Goal: Find specific page/section: Find specific page/section

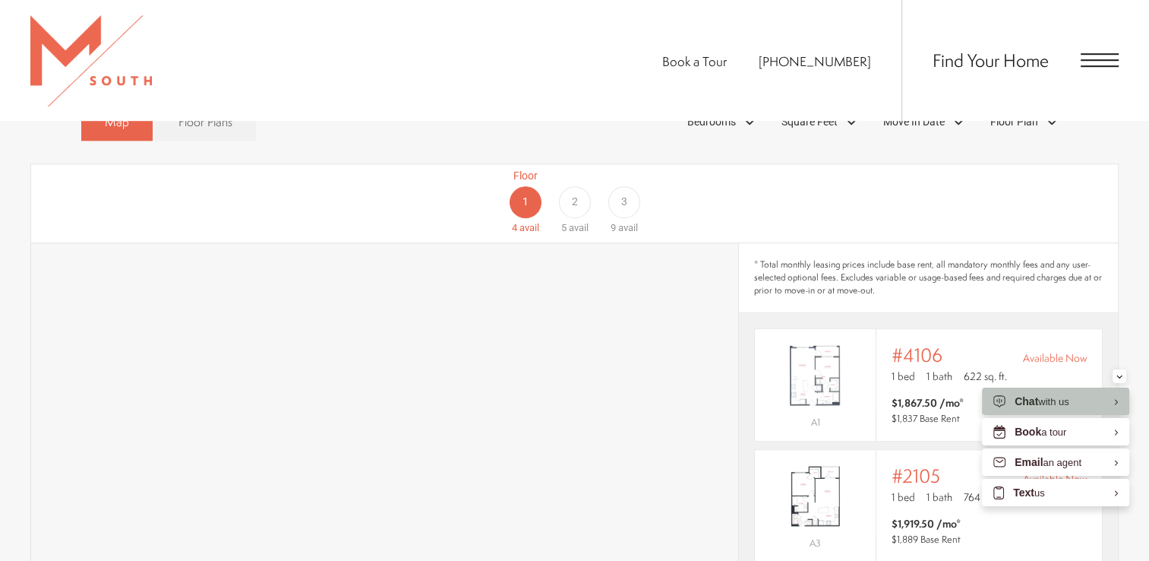
scroll to position [1052, 0]
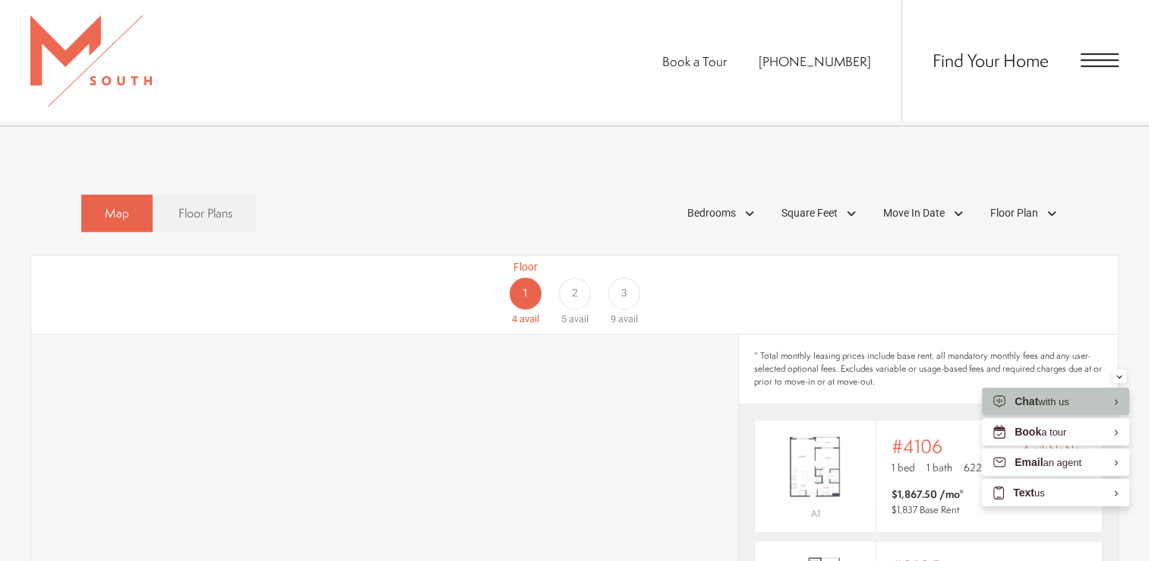
click at [628, 277] on div "3" at bounding box center [624, 293] width 32 height 32
click at [580, 277] on div "2" at bounding box center [574, 293] width 32 height 32
click at [532, 277] on div "1" at bounding box center [525, 293] width 32 height 32
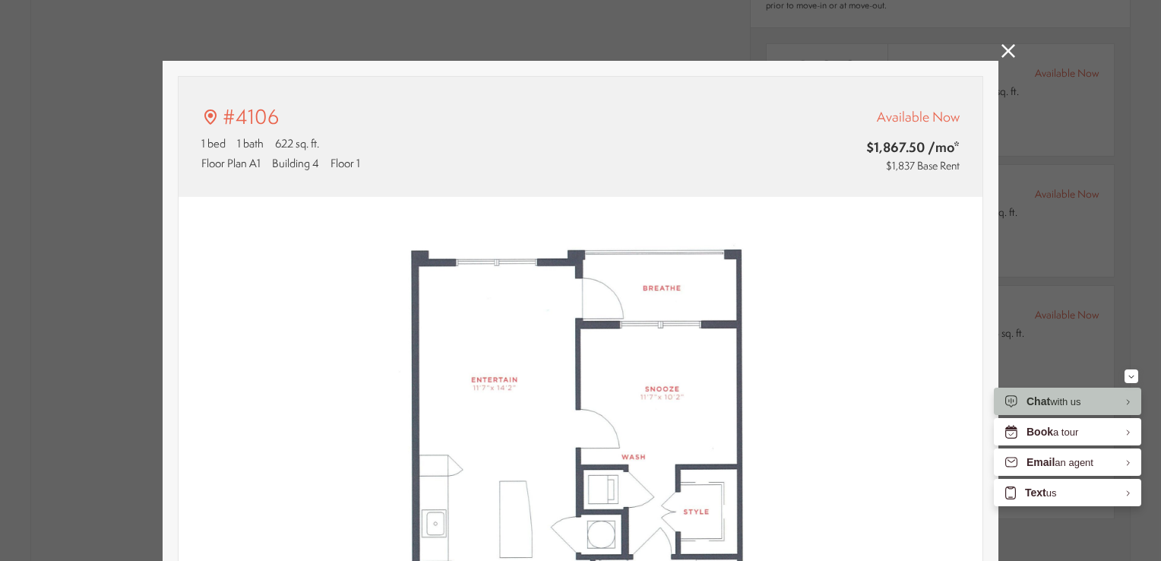
scroll to position [228, 0]
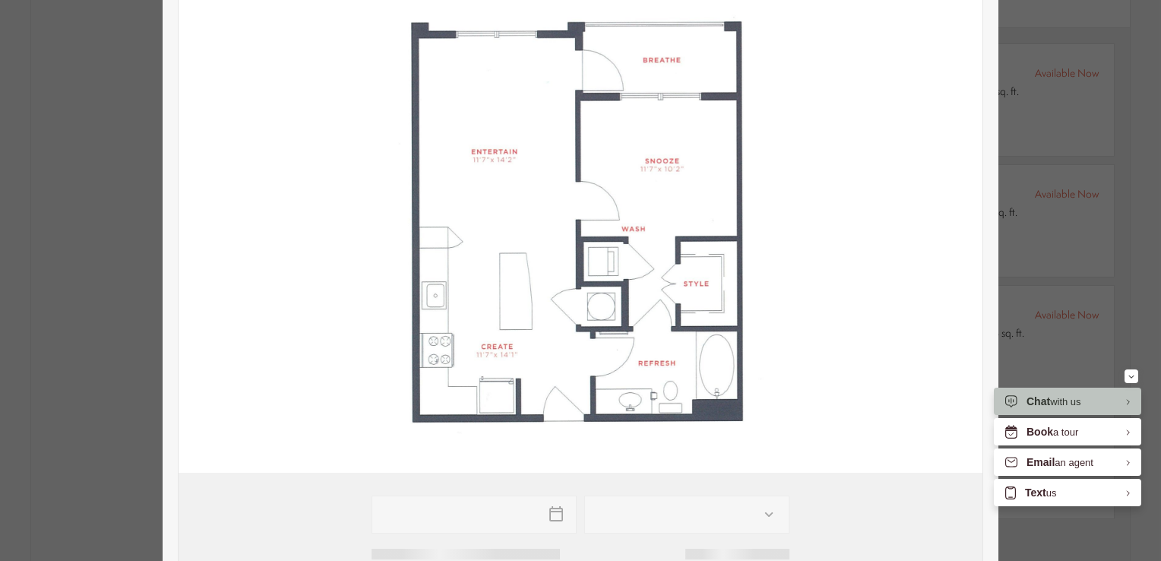
type input "**********"
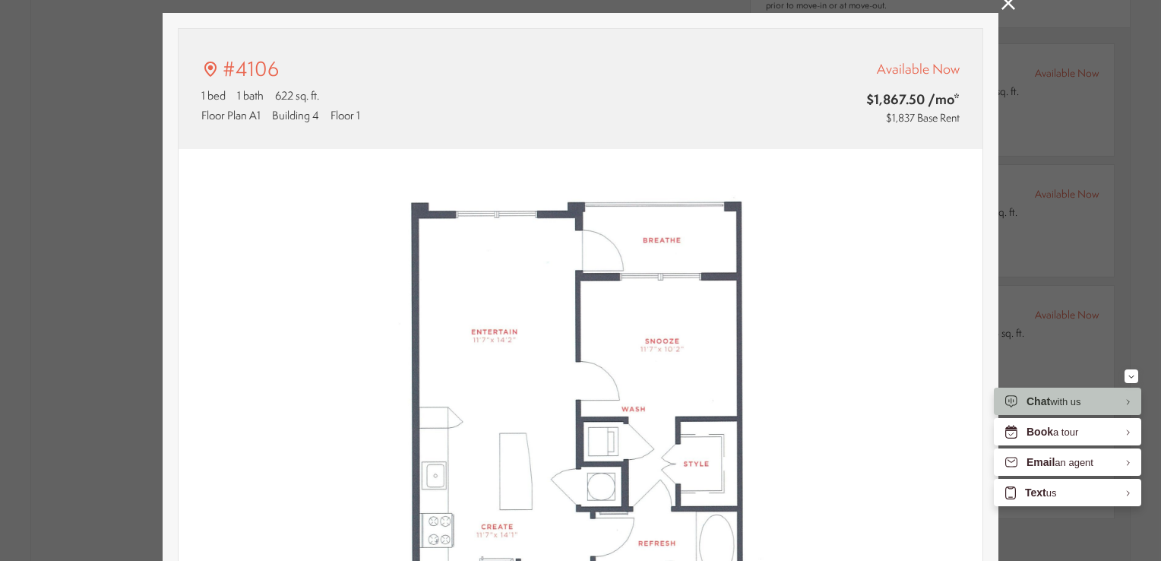
scroll to position [0, 0]
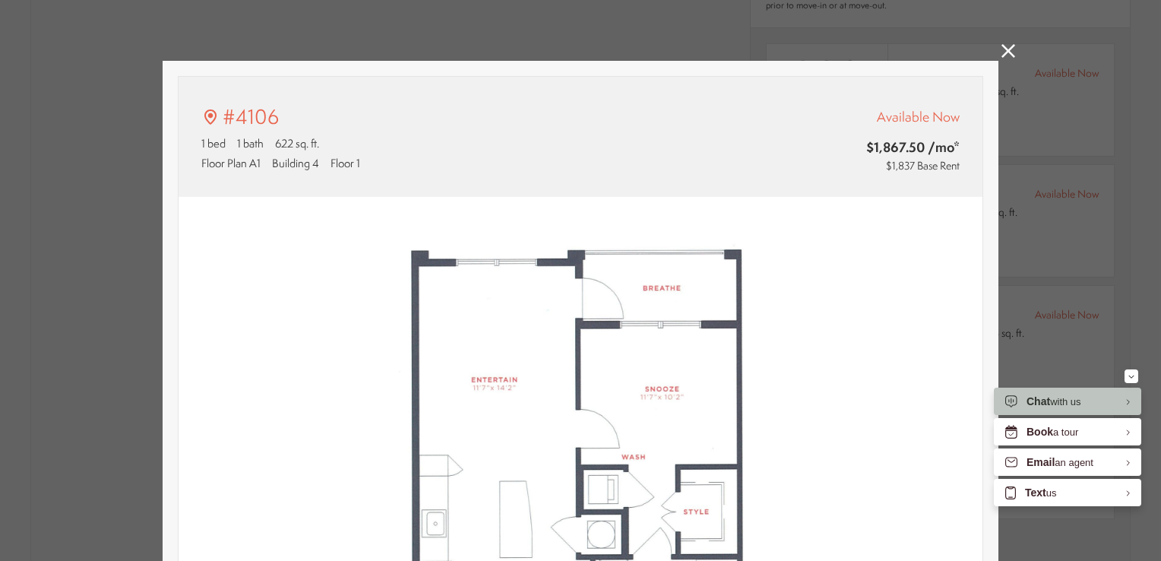
click at [1001, 44] on icon at bounding box center [1008, 51] width 14 height 14
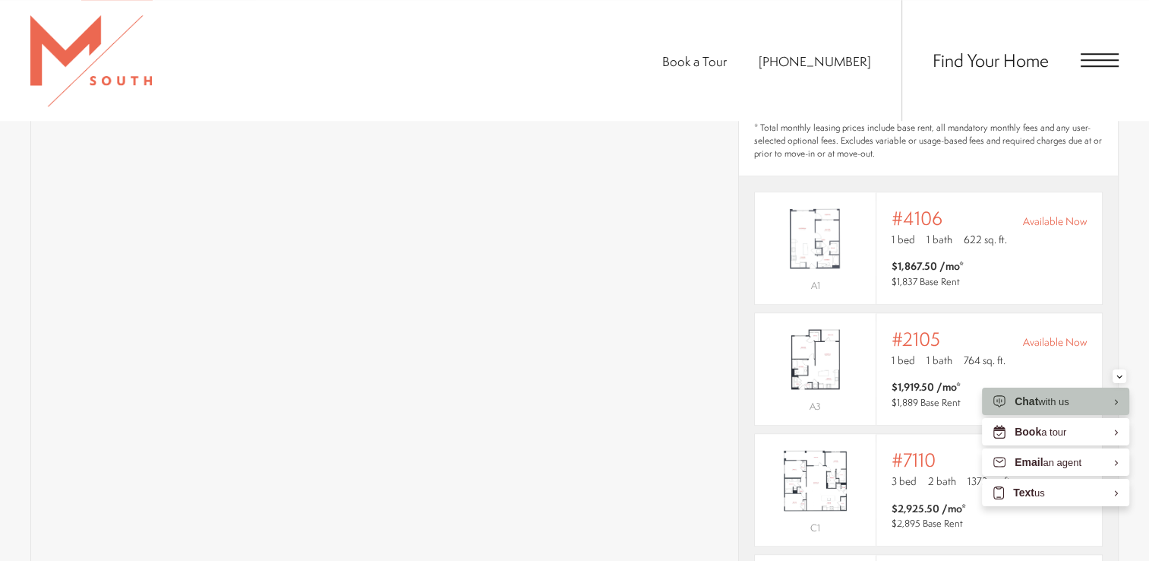
scroll to position [976, 0]
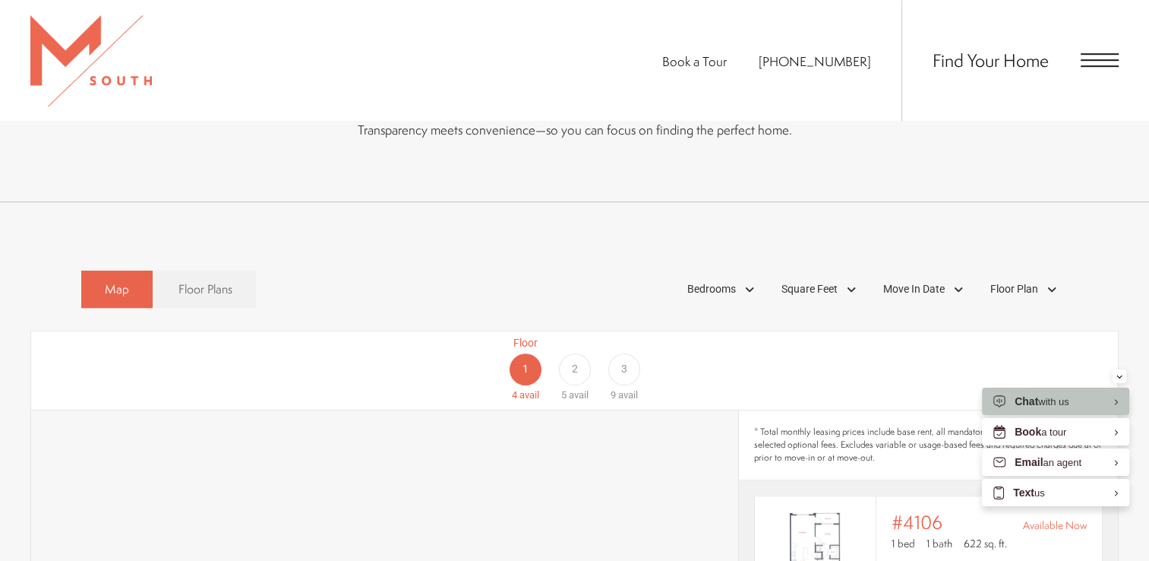
click at [640, 348] on div "Floor 3 9 avail" at bounding box center [623, 369] width 49 height 68
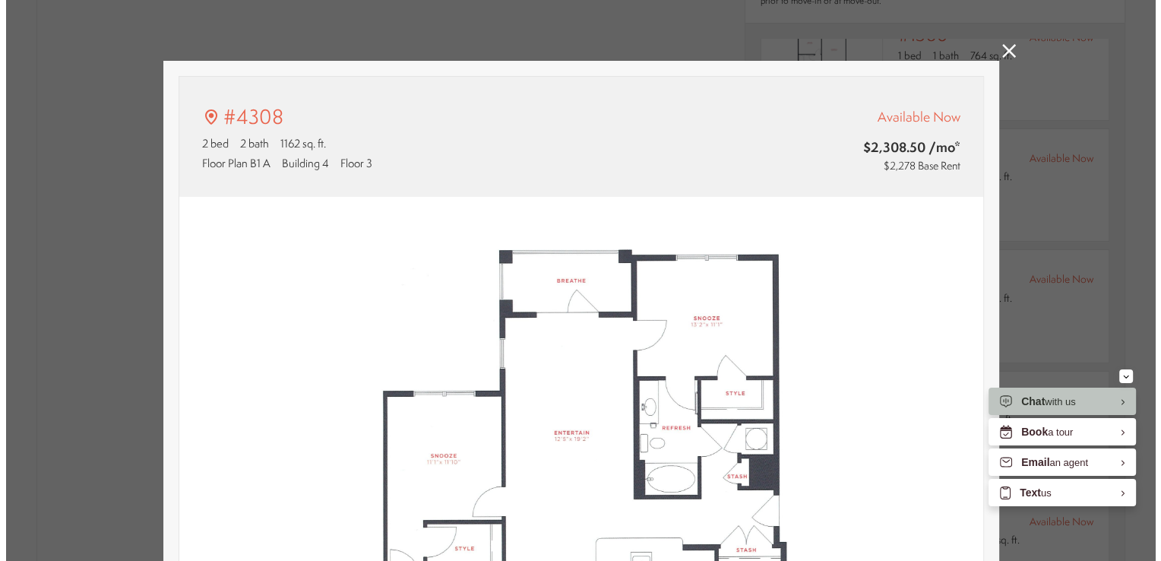
scroll to position [0, 0]
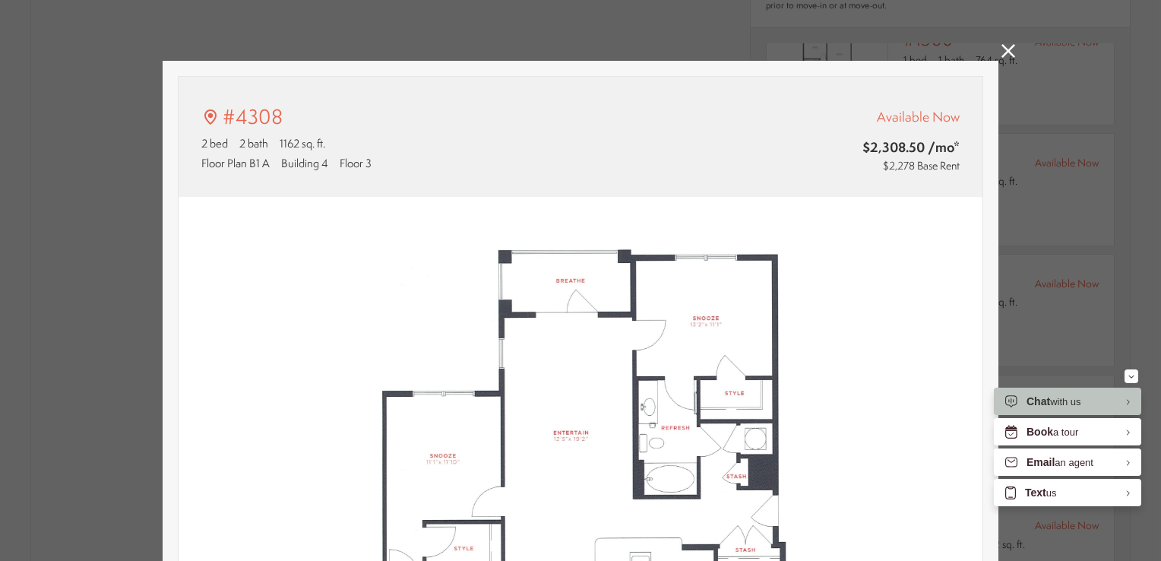
type input "**********"
click at [1007, 55] on icon at bounding box center [1008, 51] width 14 height 14
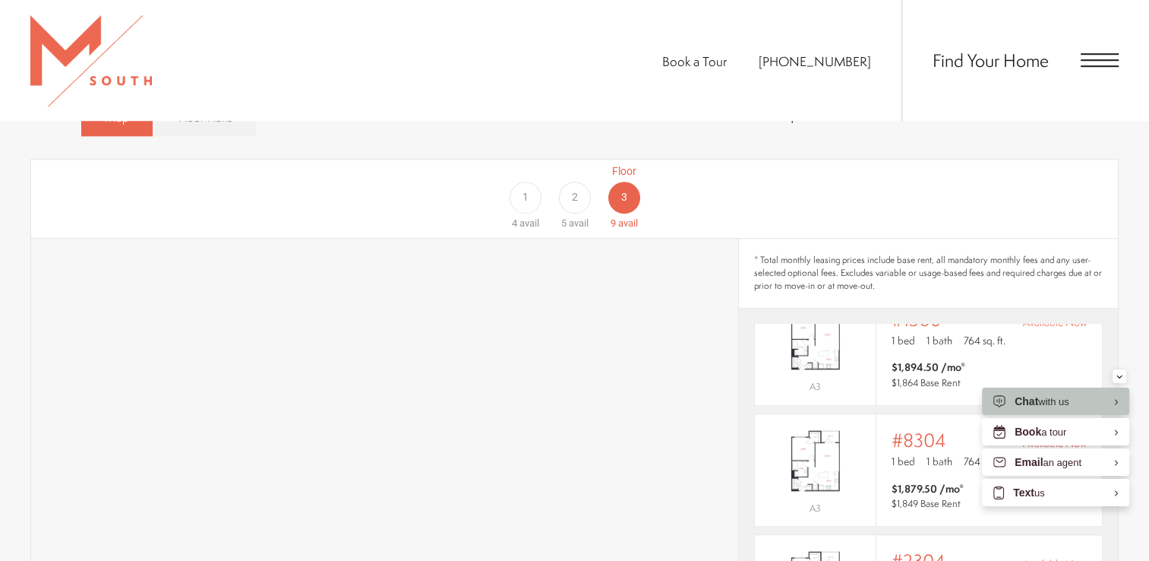
scroll to position [1052, 0]
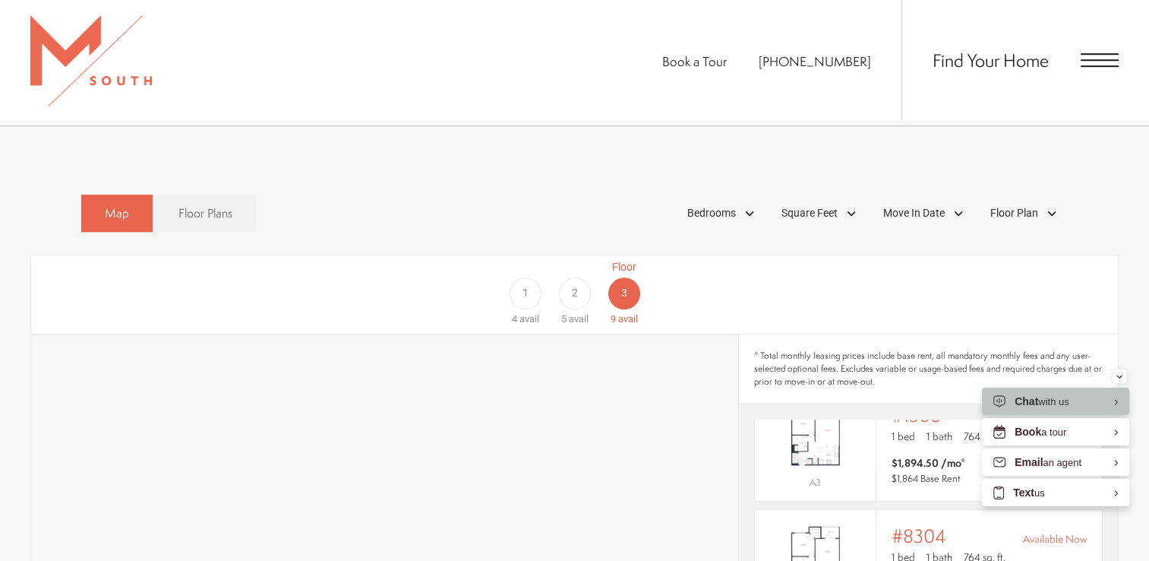
click at [583, 277] on div "2" at bounding box center [574, 293] width 32 height 32
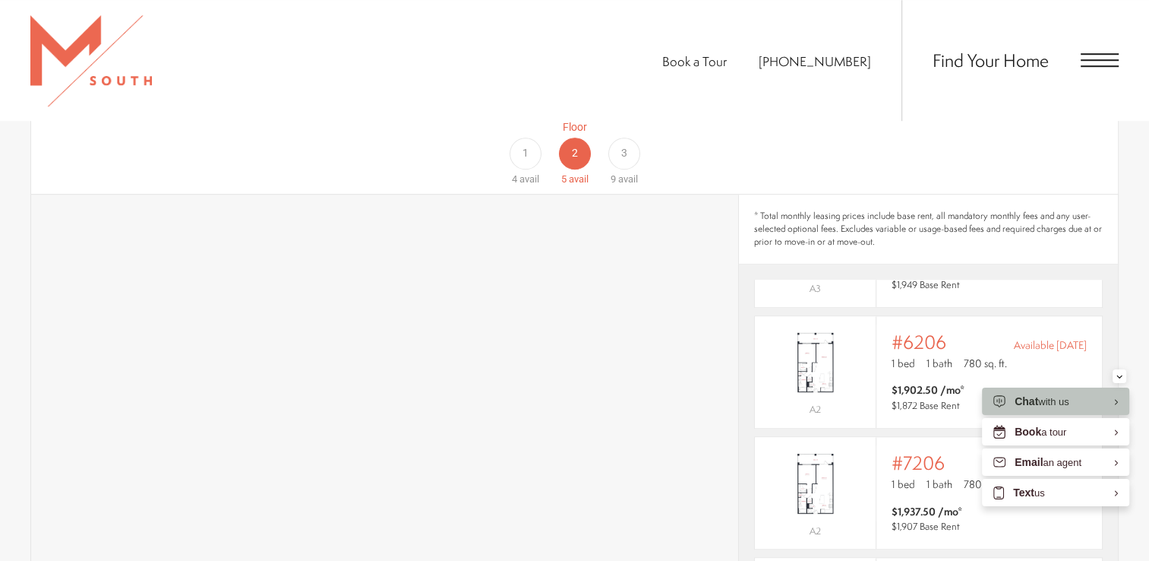
scroll to position [1128, 0]
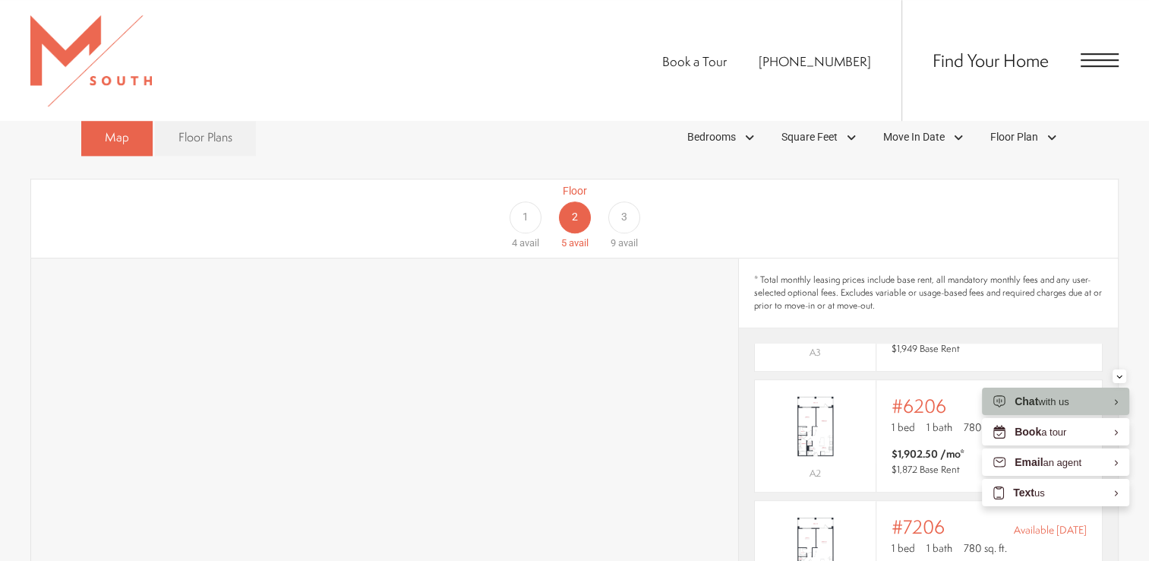
click at [521, 201] on div "1" at bounding box center [525, 217] width 32 height 32
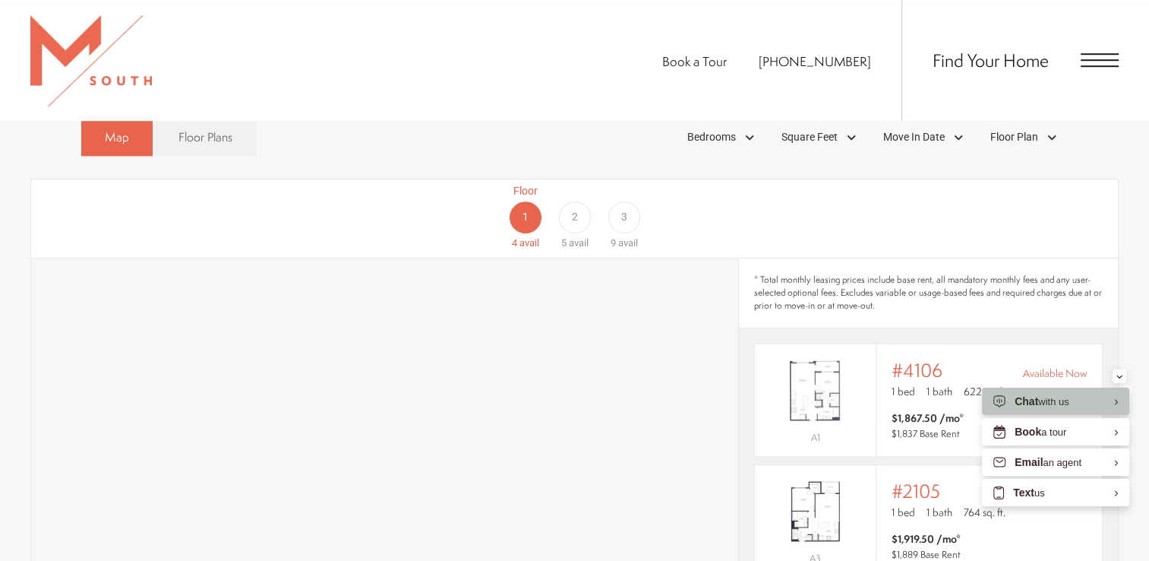
click at [617, 201] on div "3" at bounding box center [624, 217] width 32 height 32
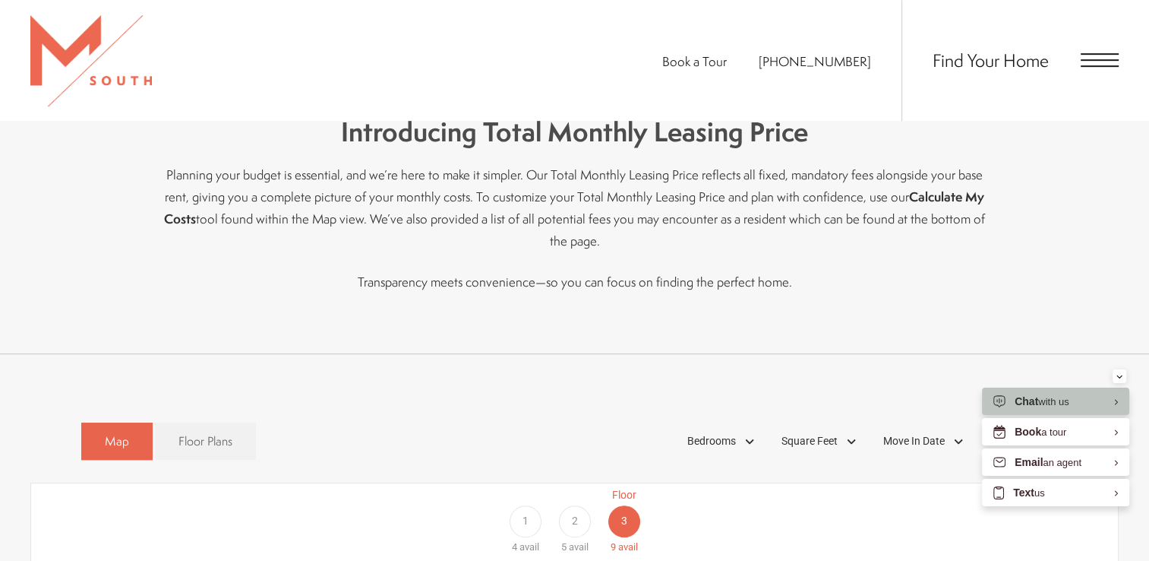
scroll to position [976, 0]
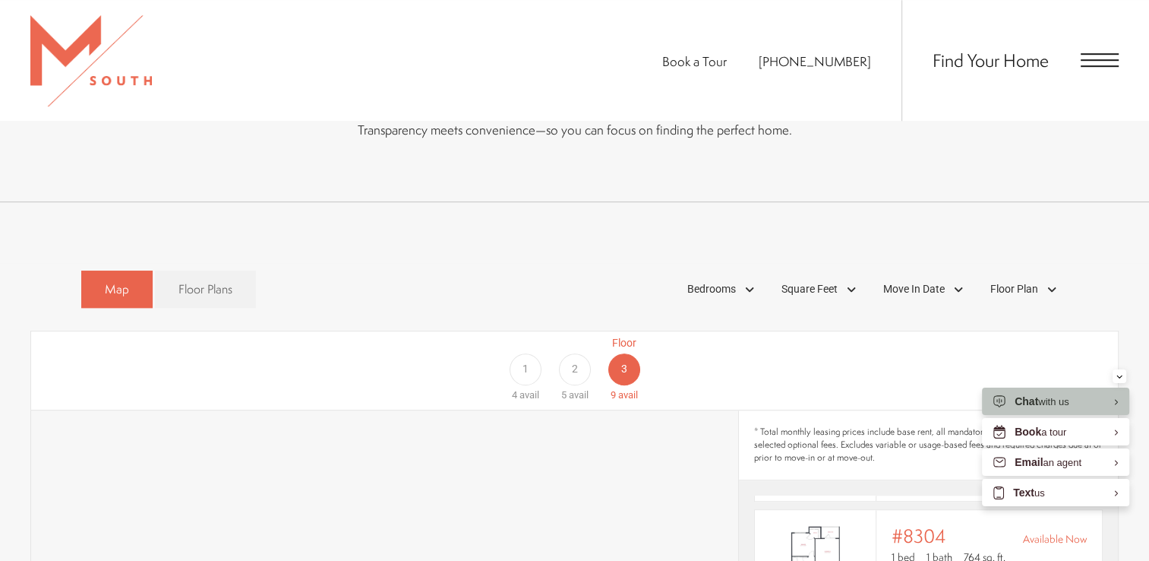
click at [577, 353] on div "2" at bounding box center [574, 369] width 32 height 32
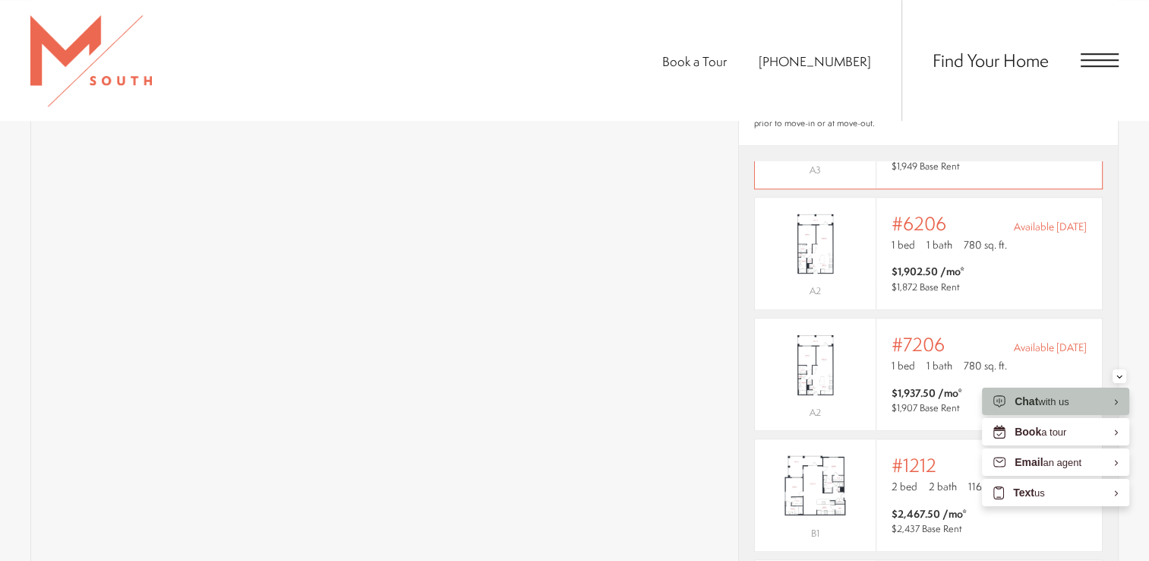
scroll to position [1432, 0]
